Goal: Task Accomplishment & Management: Use online tool/utility

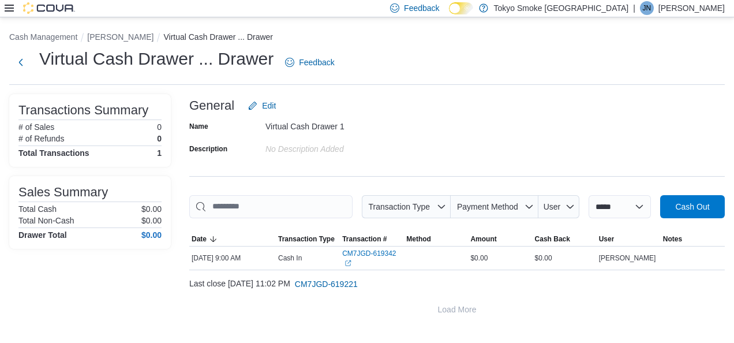
click at [6, 4] on icon at bounding box center [9, 7] width 9 height 9
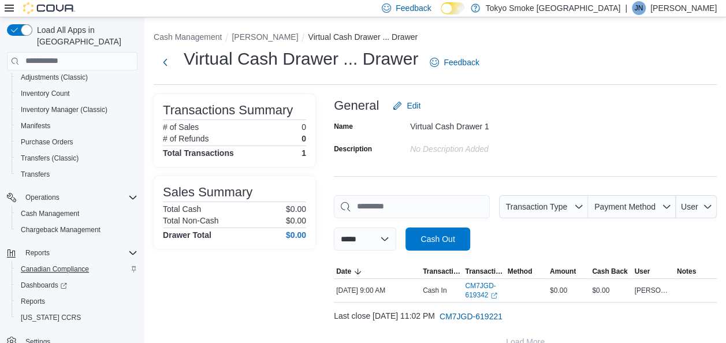
scroll to position [119, 0]
click at [53, 293] on div "Reports" at bounding box center [76, 300] width 121 height 14
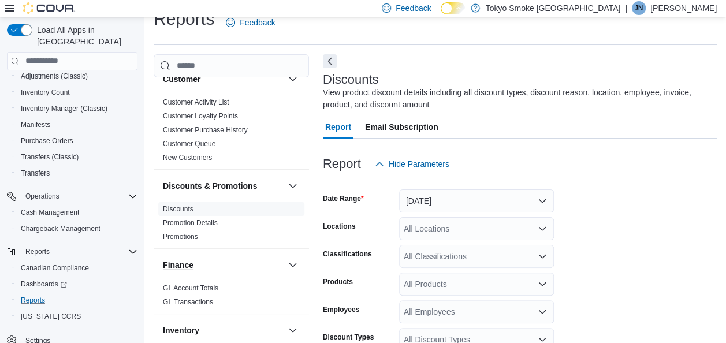
scroll to position [39, 0]
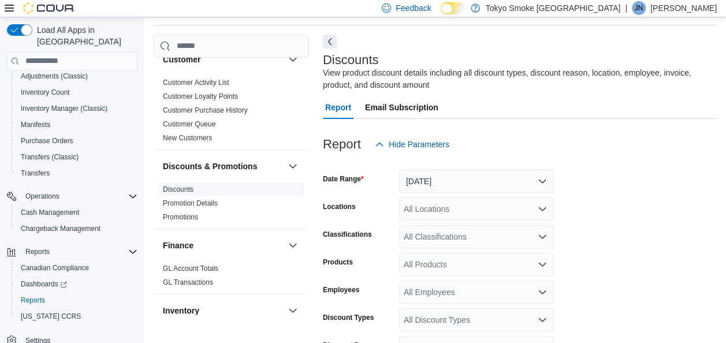
click at [171, 185] on link "Discounts" at bounding box center [178, 189] width 31 height 8
click at [518, 180] on button "[DATE]" at bounding box center [476, 181] width 155 height 23
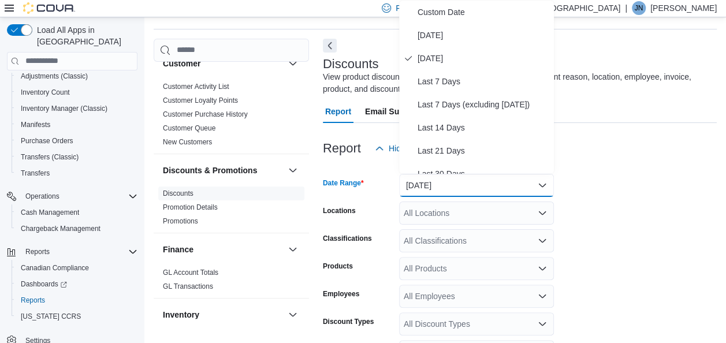
click at [631, 149] on div "Report Hide Parameters" at bounding box center [520, 148] width 394 height 23
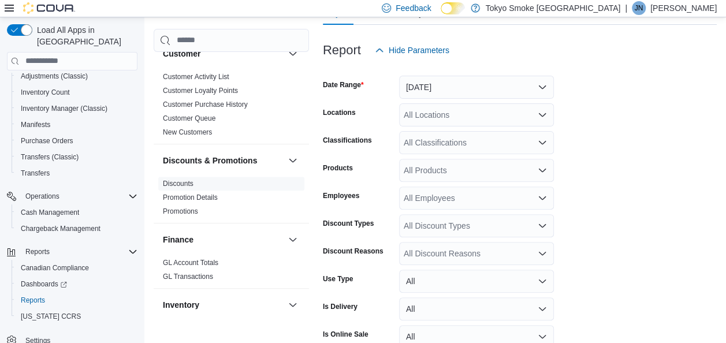
scroll to position [150, 0]
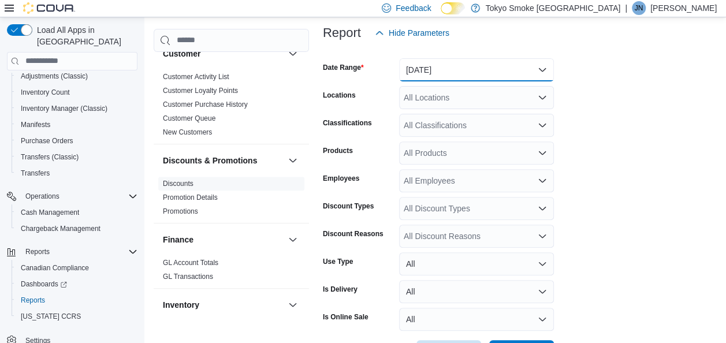
click at [471, 77] on button "[DATE]" at bounding box center [476, 69] width 155 height 23
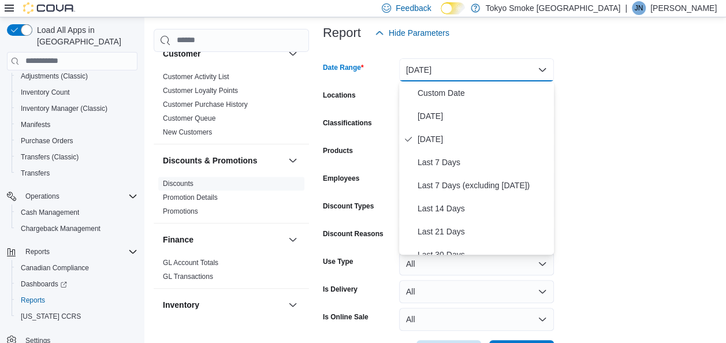
drag, startPoint x: 632, startPoint y: 87, endPoint x: 613, endPoint y: 92, distance: 19.8
click at [628, 87] on form "Date Range [DATE] Locations All Locations Classifications All Classifications P…" at bounding box center [520, 203] width 394 height 319
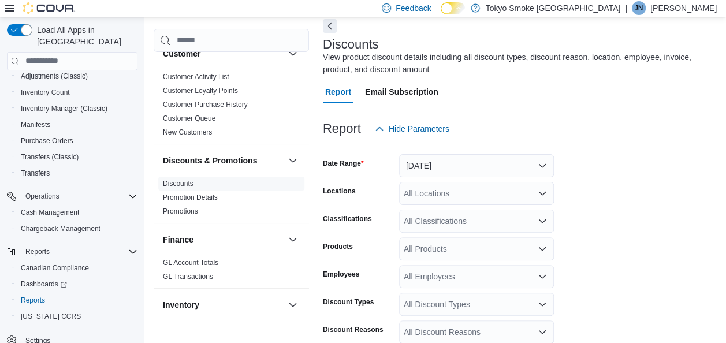
scroll to position [115, 0]
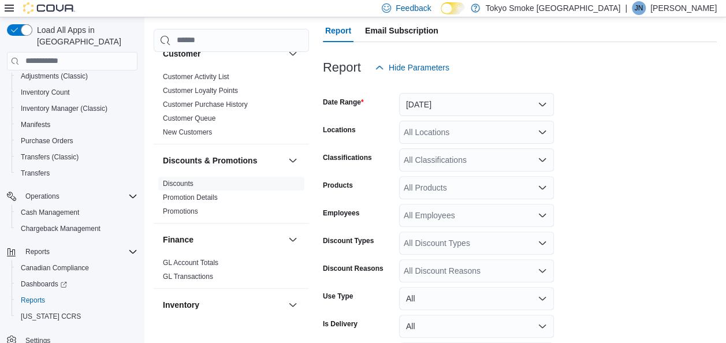
click at [465, 138] on div "All Locations" at bounding box center [476, 132] width 155 height 23
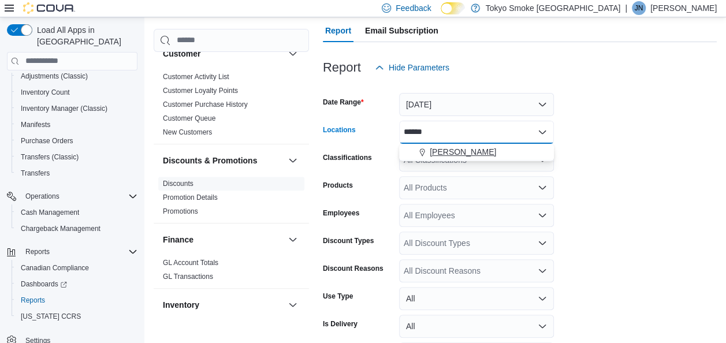
type input "******"
click at [461, 151] on span "[PERSON_NAME]" at bounding box center [463, 152] width 66 height 12
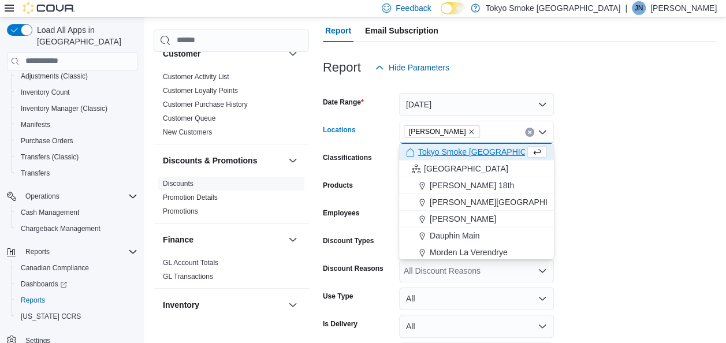
click at [620, 152] on form "Date Range [DATE] Locations [GEOGRAPHIC_DATA] King Combo box. Selected. Oshawa …" at bounding box center [520, 238] width 394 height 319
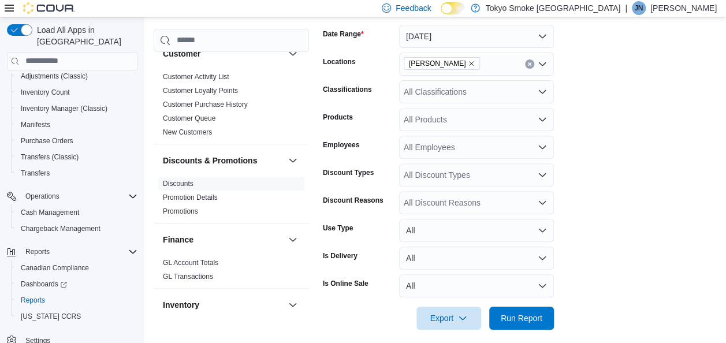
scroll to position [193, 0]
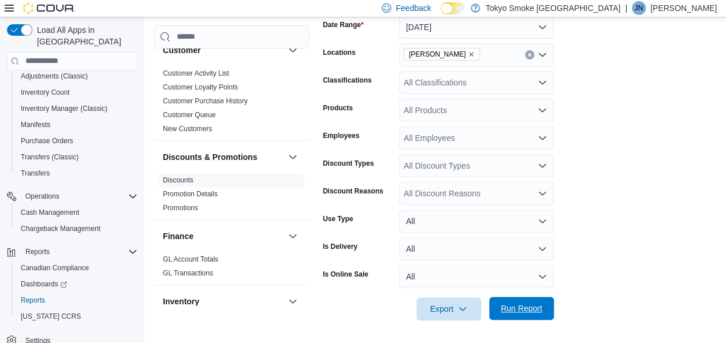
click at [510, 311] on span "Run Report" at bounding box center [522, 309] width 42 height 12
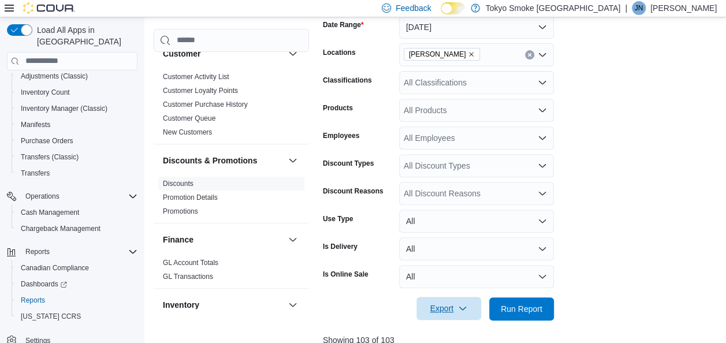
click at [447, 313] on span "Export" at bounding box center [448, 308] width 51 height 23
click at [436, 242] on span "Export to Excel" at bounding box center [450, 239] width 52 height 9
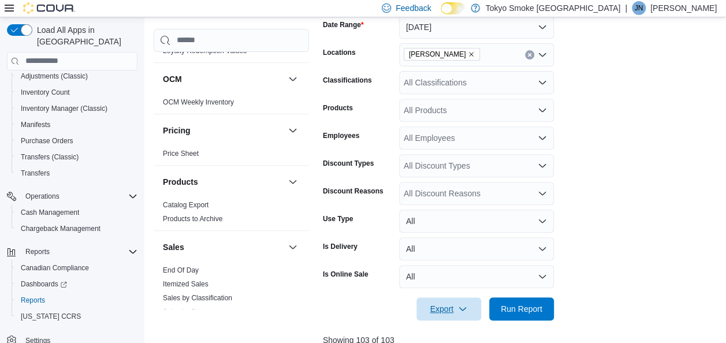
scroll to position [693, 0]
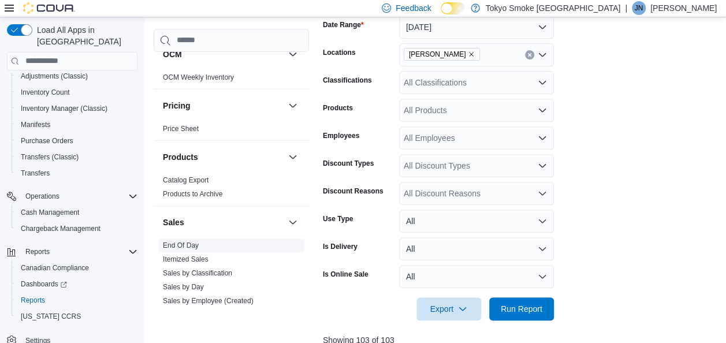
click at [169, 241] on link "End Of Day" at bounding box center [181, 245] width 36 height 8
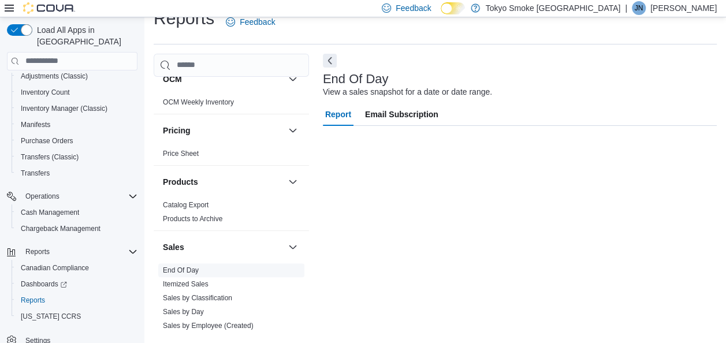
scroll to position [20, 0]
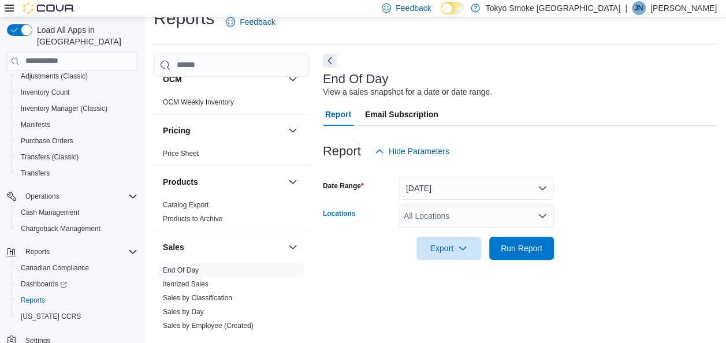
click at [498, 219] on div "All Locations" at bounding box center [476, 215] width 155 height 23
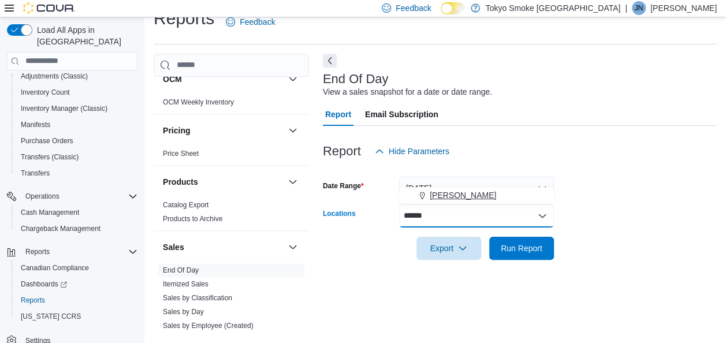
type input "******"
click at [465, 192] on span "[PERSON_NAME]" at bounding box center [463, 195] width 66 height 12
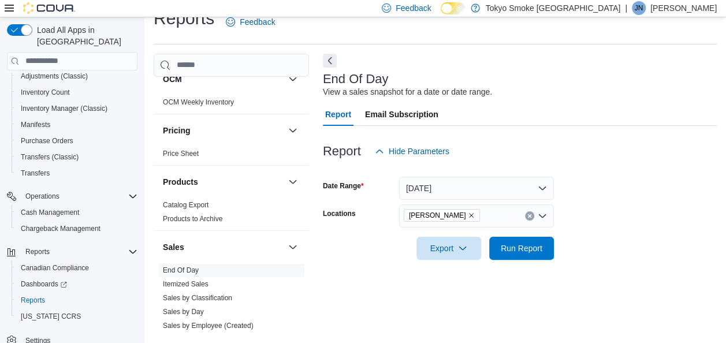
click at [450, 304] on div "End Of Day View a sales snapshot for a date or date range. Report Email Subscri…" at bounding box center [520, 194] width 394 height 281
click at [463, 252] on icon "button" at bounding box center [462, 247] width 9 height 9
click at [457, 271] on span "Export to Excel" at bounding box center [450, 271] width 52 height 9
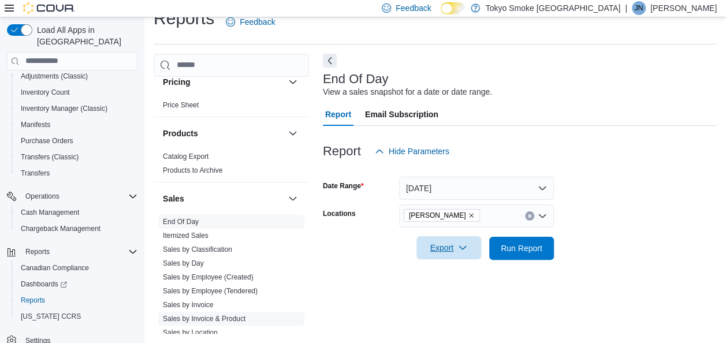
scroll to position [808, 0]
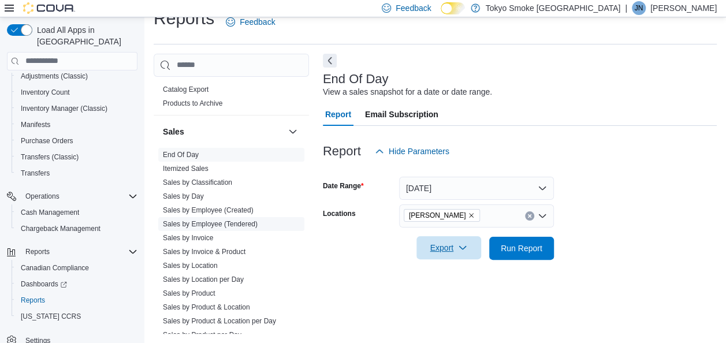
click at [222, 220] on link "Sales by Employee (Tendered)" at bounding box center [210, 224] width 95 height 8
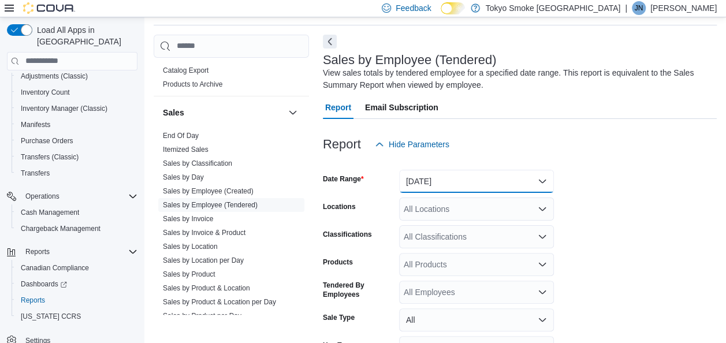
click at [499, 177] on button "[DATE]" at bounding box center [476, 181] width 155 height 23
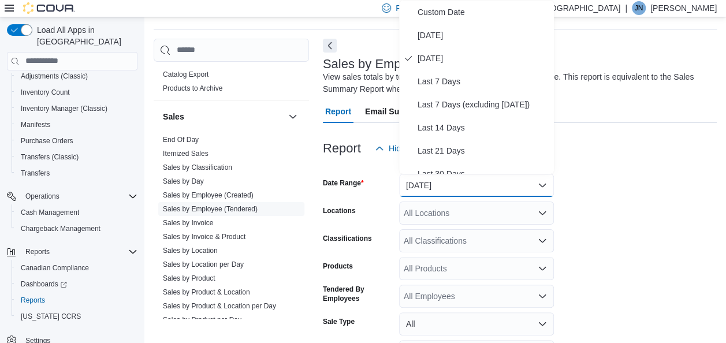
click at [647, 167] on div at bounding box center [520, 167] width 394 height 14
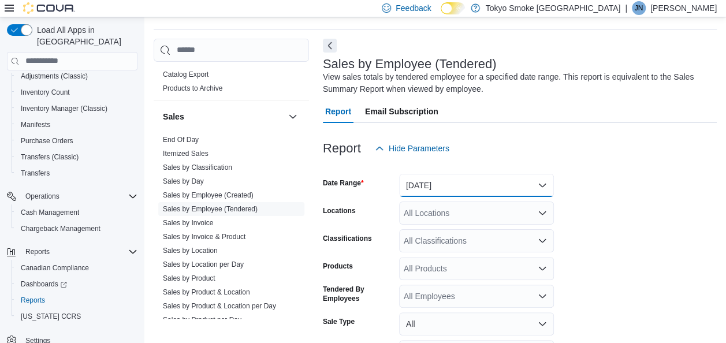
click at [433, 185] on button "[DATE]" at bounding box center [476, 185] width 155 height 23
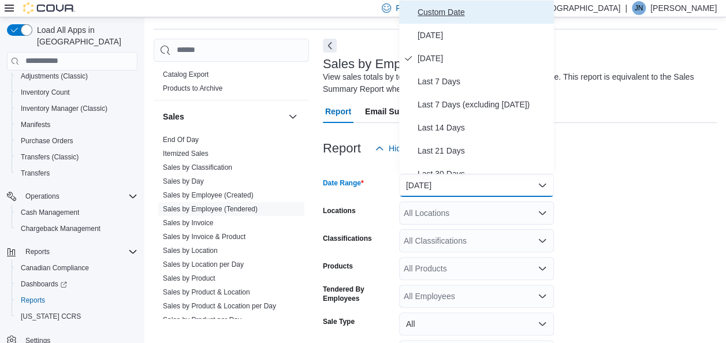
click at [449, 12] on span "Custom Date" at bounding box center [483, 12] width 132 height 14
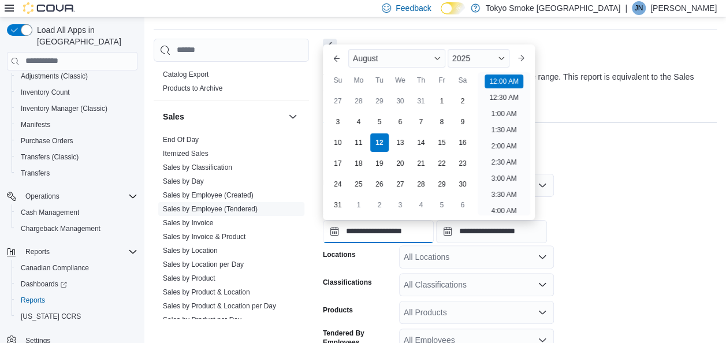
click at [397, 225] on input "**********" at bounding box center [378, 231] width 111 height 23
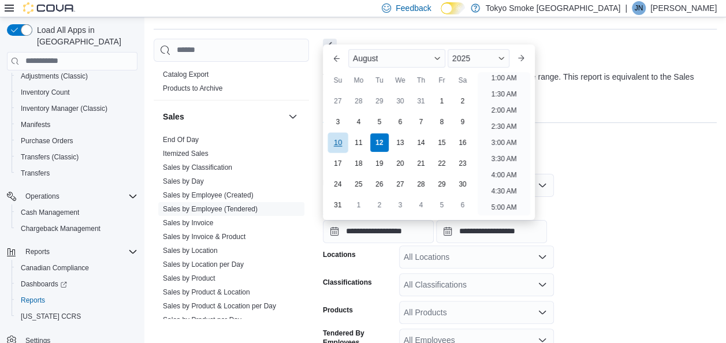
click at [331, 133] on div "10" at bounding box center [337, 142] width 20 height 20
type input "**********"
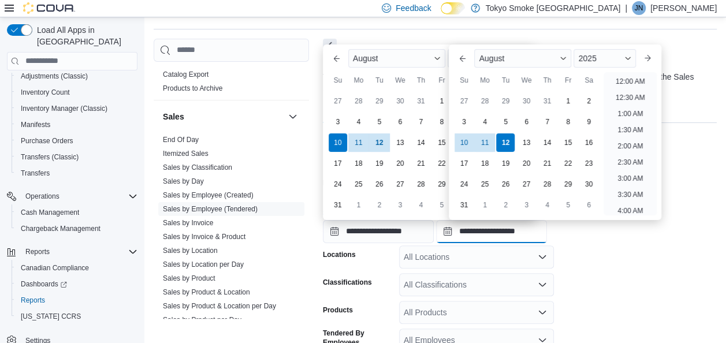
click at [500, 233] on input "**********" at bounding box center [491, 231] width 111 height 23
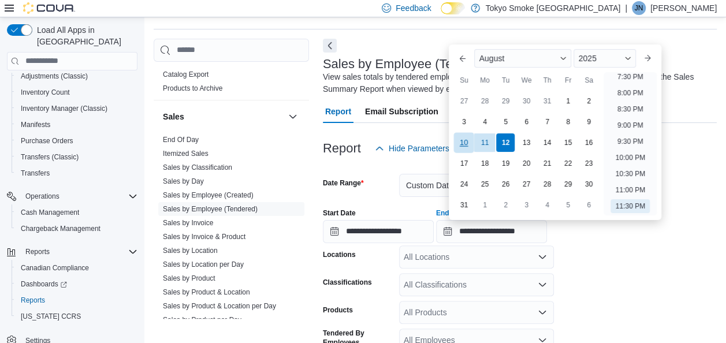
click at [467, 143] on div "10" at bounding box center [464, 142] width 20 height 20
type input "**********"
click at [654, 309] on form "**********" at bounding box center [520, 313] width 394 height 307
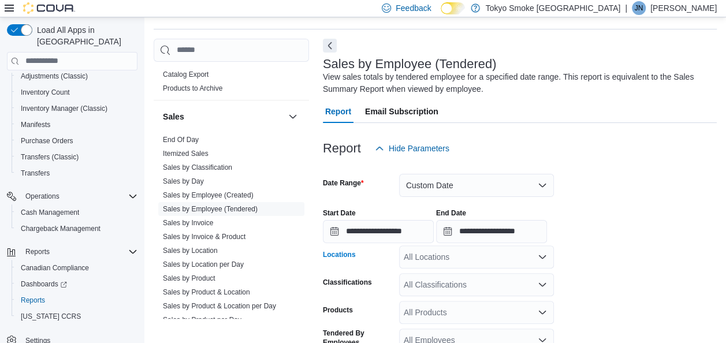
click at [475, 256] on div "All Locations" at bounding box center [476, 256] width 155 height 23
type input "******"
click at [470, 237] on span "[PERSON_NAME]" at bounding box center [463, 236] width 66 height 12
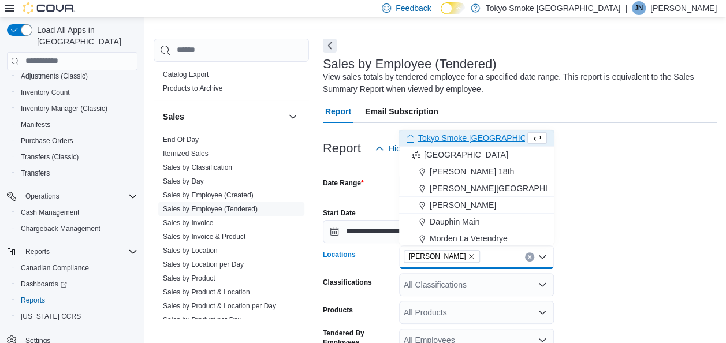
click at [666, 176] on form "**********" at bounding box center [520, 313] width 394 height 307
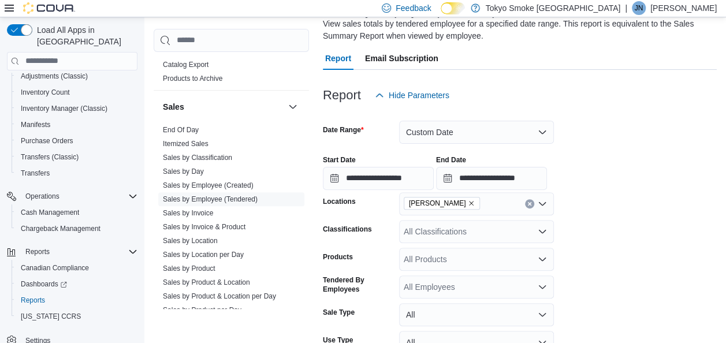
scroll to position [181, 0]
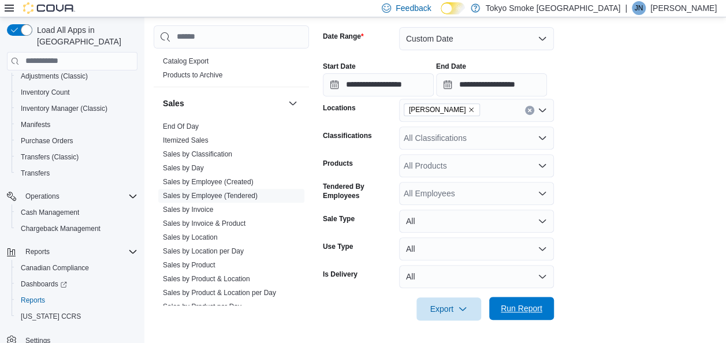
click at [518, 308] on span "Run Report" at bounding box center [522, 309] width 42 height 12
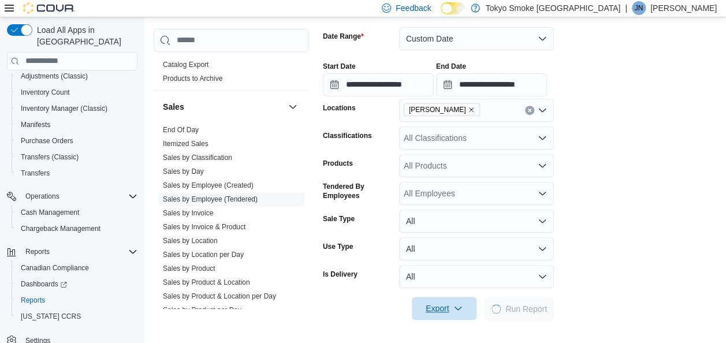
click at [452, 317] on span "Export" at bounding box center [444, 308] width 51 height 23
click at [445, 234] on button "Export to Excel" at bounding box center [446, 239] width 66 height 23
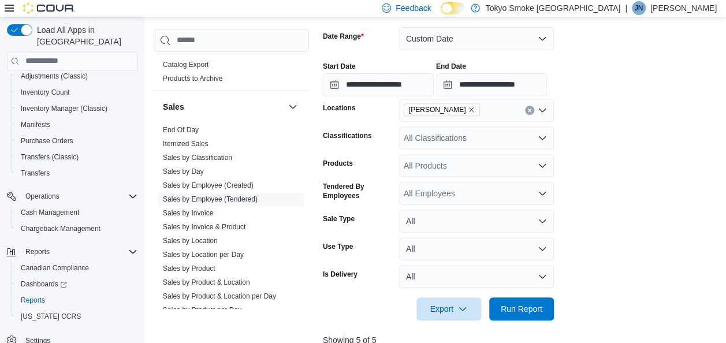
click at [675, 113] on form "**********" at bounding box center [522, 166] width 398 height 307
